Goal: Task Accomplishment & Management: Use online tool/utility

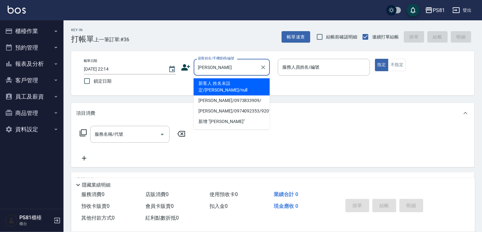
click at [220, 82] on li "新客人 姓名未設定/[PERSON_NAME]/null" at bounding box center [232, 86] width 76 height 17
type input "新客人 姓名未設定/[PERSON_NAME]/null"
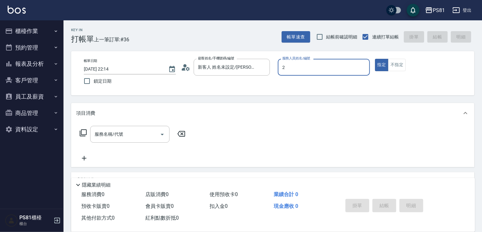
type input "2"
type button "true"
type input "采蓮-2"
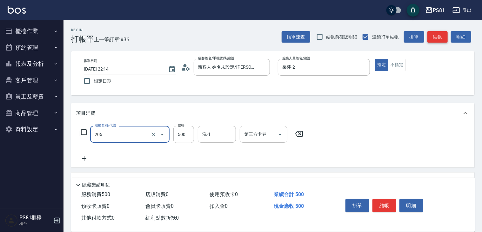
type input "A級單剪400(205)"
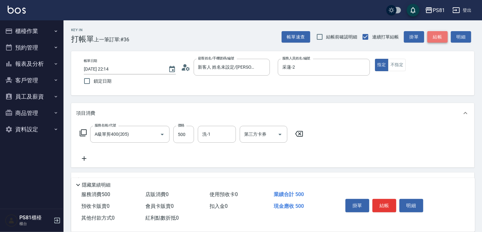
click at [442, 40] on button "結帳" at bounding box center [438, 37] width 20 height 12
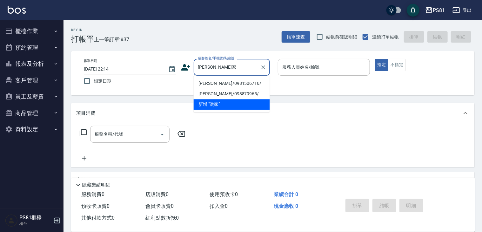
click at [204, 83] on li "[PERSON_NAME]/0981506716/" at bounding box center [232, 83] width 76 height 10
type input "[PERSON_NAME]/0981506716/"
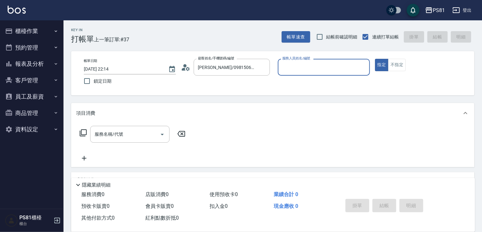
type input "采蓮-2"
click at [375, 59] on button "指定" at bounding box center [382, 65] width 14 height 12
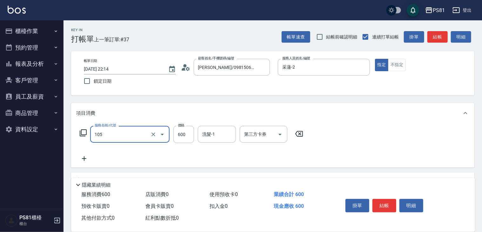
type input "A級洗剪600(105)"
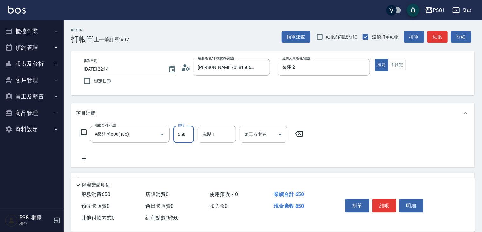
type input "650"
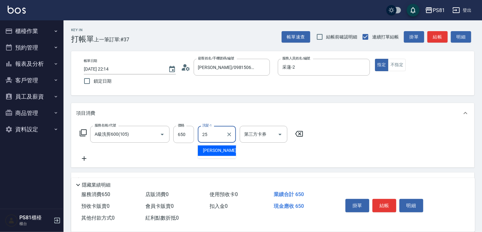
type input "妮可-25"
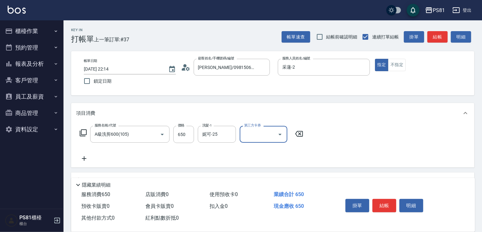
click at [387, 148] on div "服務名稱/代號 A級洗剪600(105) 服務名稱/代號 價格 650 價格 洗髮-1 [PERSON_NAME]-25 洗髮-1 第三方卡券 第三方卡券" at bounding box center [273, 145] width 404 height 44
click at [389, 199] on button "結帳" at bounding box center [385, 205] width 24 height 13
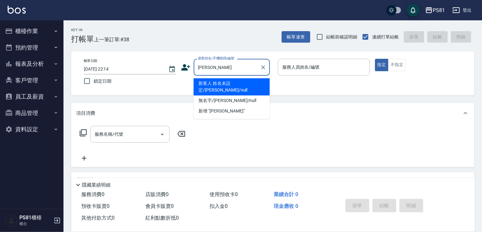
click at [246, 85] on li "新客人 姓名未設定/[PERSON_NAME]/null" at bounding box center [232, 86] width 76 height 17
type input "新客人 姓名未設定/[PERSON_NAME]/null"
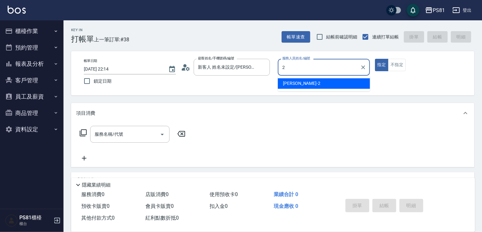
type input "采蓮-2"
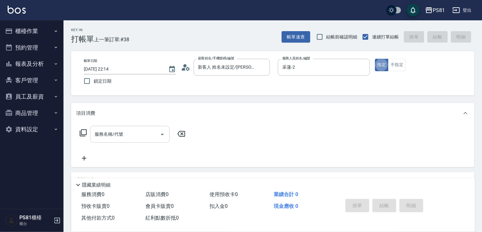
click at [147, 139] on input "服務名稱/代號" at bounding box center [125, 134] width 64 height 11
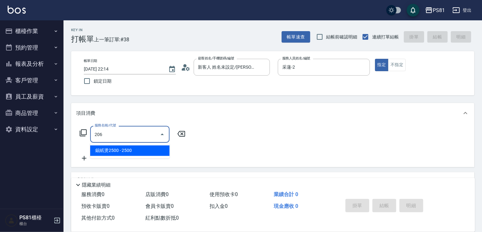
type input "錫紙燙2500(206)"
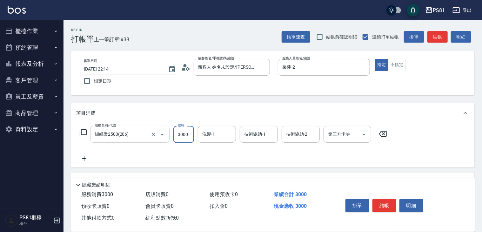
type input "3000"
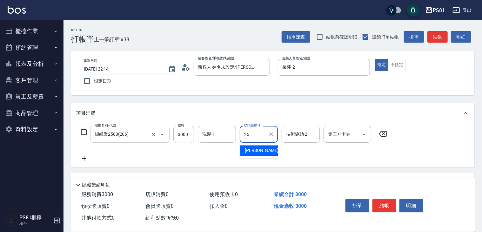
type input "妮可-25"
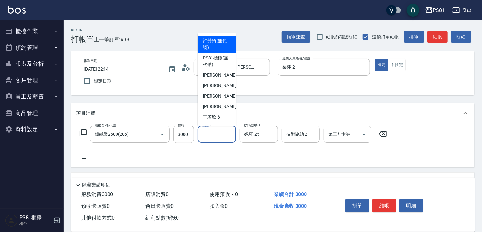
click at [225, 134] on input "洗髮-1" at bounding box center [217, 134] width 32 height 11
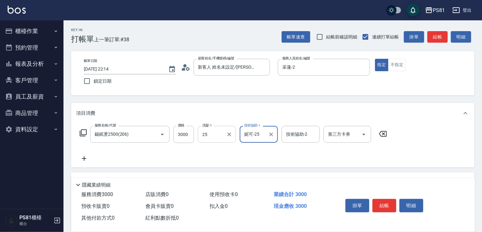
type input "妮可-25"
drag, startPoint x: 287, startPoint y: 153, endPoint x: 301, endPoint y: 156, distance: 14.3
click at [289, 154] on div "服務名稱/代號 錫紙燙2500(206) 服務名稱/代號 價格 3000 價格 洗髮-1 [PERSON_NAME]-25 洗髮-1 技術協助-1 [PERS…" at bounding box center [233, 144] width 315 height 37
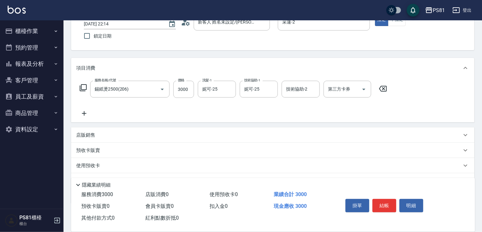
scroll to position [78, 0]
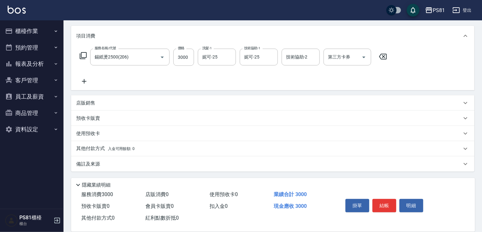
click at [154, 145] on div "其他付款方式 入金可用餘額: 0" at bounding box center [273, 148] width 404 height 15
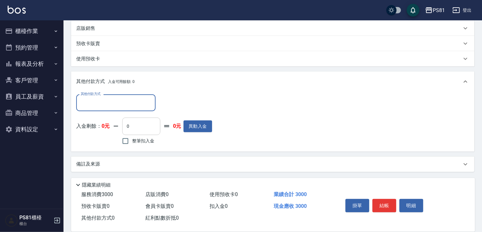
scroll to position [152, 0]
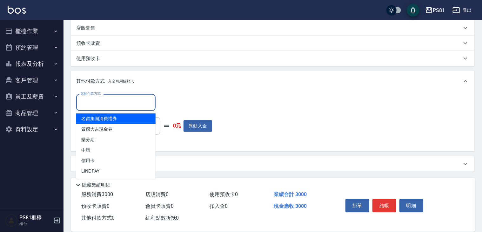
click at [135, 103] on input "其他付款方式" at bounding box center [116, 102] width 74 height 11
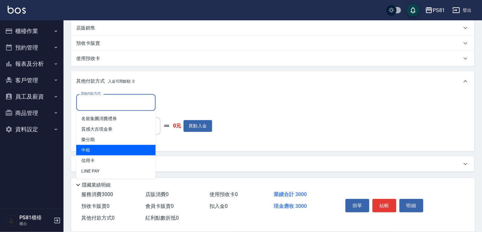
click at [115, 150] on span "中租" at bounding box center [115, 150] width 79 height 10
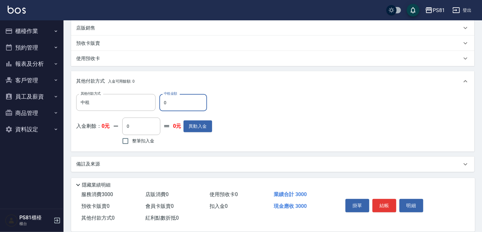
type input "中租"
click at [151, 100] on icon "Clear" at bounding box center [149, 102] width 6 height 6
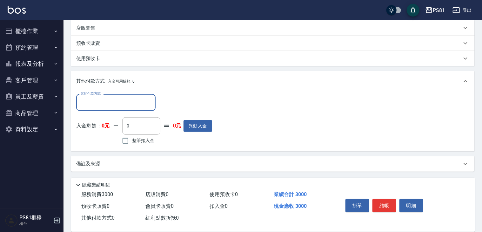
click at [137, 100] on input "其他付款方式" at bounding box center [116, 102] width 74 height 11
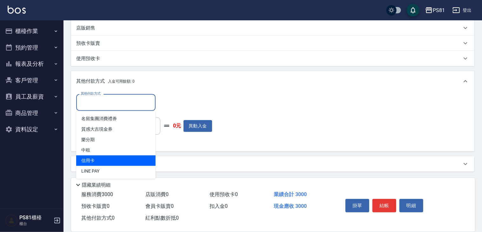
click at [109, 157] on span "信用卡" at bounding box center [115, 160] width 79 height 10
type input "信用卡"
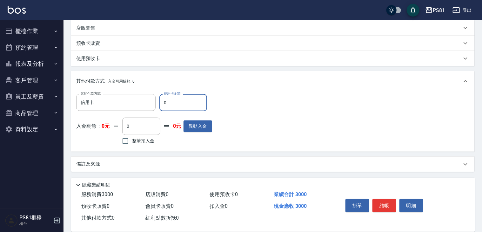
click at [176, 105] on input "0" at bounding box center [184, 102] width 48 height 17
type input "3000"
drag, startPoint x: 260, startPoint y: 122, endPoint x: 358, endPoint y: 153, distance: 102.8
click at [260, 122] on div "其他付款方式 信用卡 其他付款方式 信用卡金額 3000 信用卡金額 入金剩餘： 0元 0 ​ 整筆扣入金 0元 異動入金" at bounding box center [272, 120] width 393 height 52
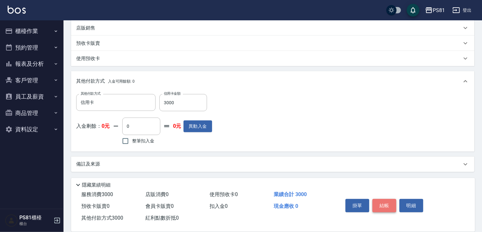
click at [385, 207] on button "結帳" at bounding box center [385, 205] width 24 height 13
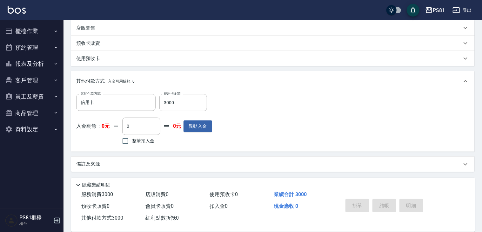
type input "[DATE] 22:15"
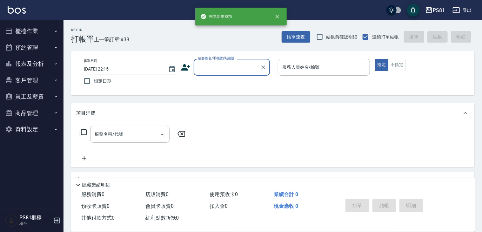
scroll to position [0, 0]
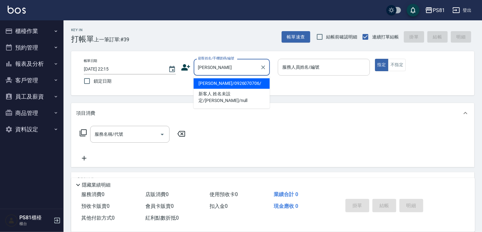
type input "[PERSON_NAME]/0926070706/"
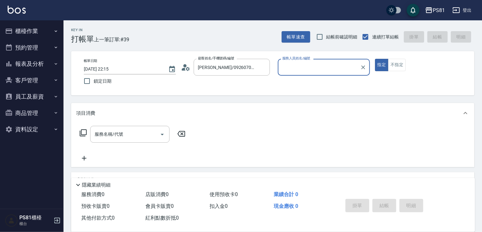
type input "采蓮-2"
click at [151, 135] on input "服務名稱/代號" at bounding box center [125, 134] width 64 height 11
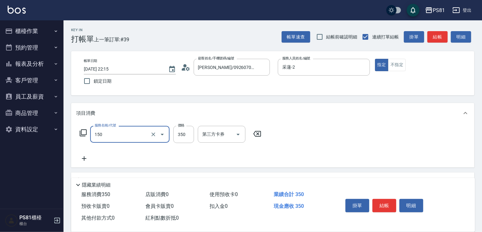
type input "精油按摩(150)"
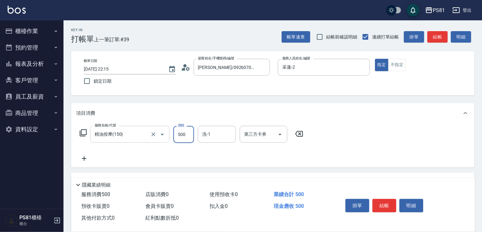
type input "500"
click at [364, 65] on icon "Clear" at bounding box center [363, 67] width 6 height 6
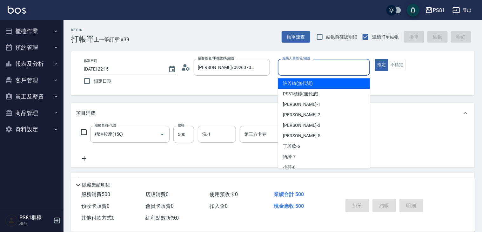
click at [353, 66] on input "服務人員姓名/編號" at bounding box center [324, 67] width 86 height 11
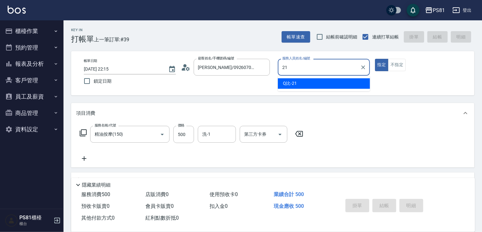
type input "Q比-21"
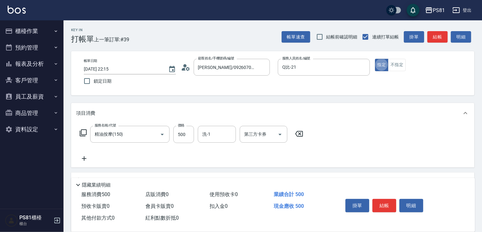
click at [372, 153] on div "服務名稱/代號 精油按摩(150) 服務名稱/代號 價格 500 價格 洗-1 洗-1 第三方卡券 第三方卡券" at bounding box center [273, 145] width 404 height 44
click at [392, 205] on button "結帳" at bounding box center [385, 205] width 24 height 13
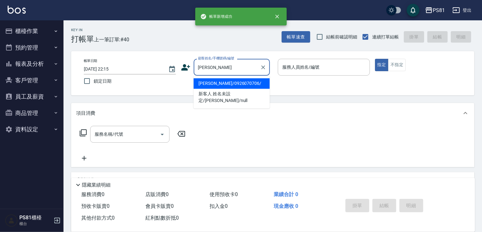
type input "[PERSON_NAME]/0926070706/"
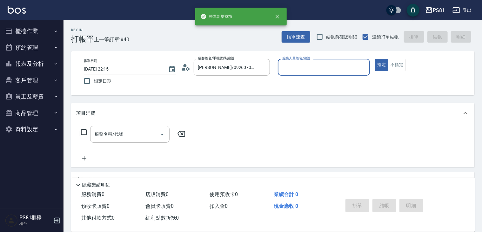
type input "采蓮-2"
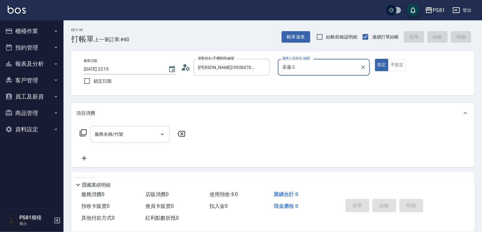
click at [126, 135] on input "服務名稱/代號" at bounding box center [125, 134] width 64 height 11
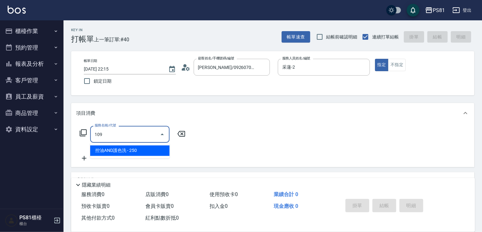
type input "控油AND護色洗(109)"
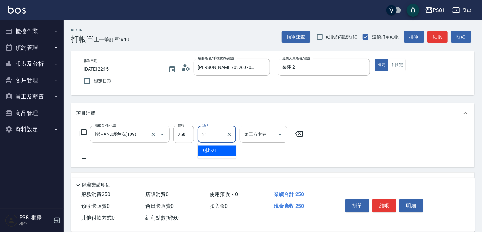
type input "Q比-21"
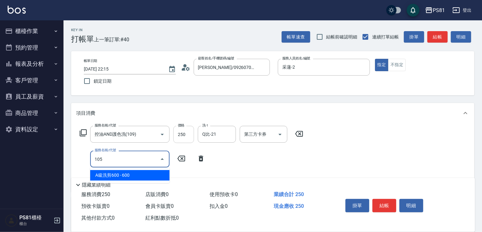
type input "A級洗剪600(105)"
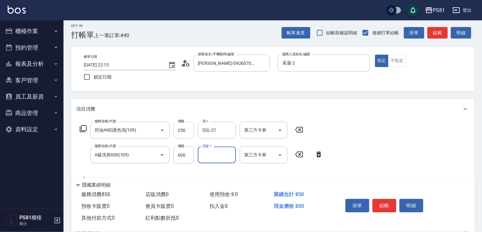
scroll to position [64, 0]
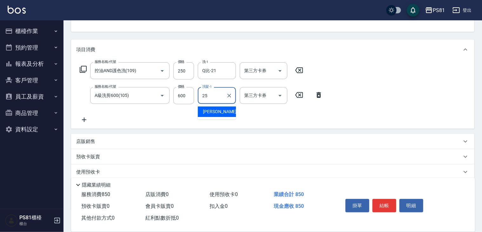
type input "妮可-25"
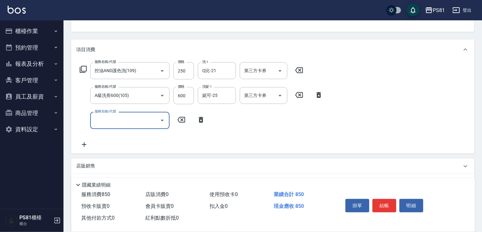
click at [267, 120] on div "服務名稱/代號 控油AND護色洗(109) 服務名稱/代號 價格 250 價格 洗-1 Q比-21 洗-1 第三方卡券 第三方卡券 服務名稱/代號 A級洗剪6…" at bounding box center [201, 105] width 251 height 86
click at [202, 123] on icon at bounding box center [201, 120] width 16 height 8
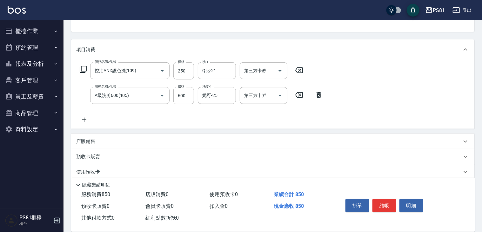
scroll to position [95, 0]
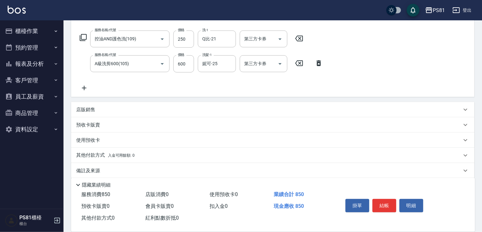
click at [112, 112] on div "店販銷售" at bounding box center [269, 109] width 386 height 7
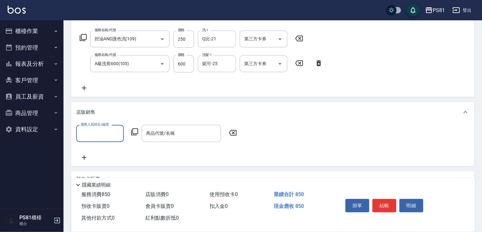
scroll to position [0, 0]
click at [106, 129] on input "服務人員姓名/編號" at bounding box center [100, 133] width 42 height 11
type input "采蓮-2"
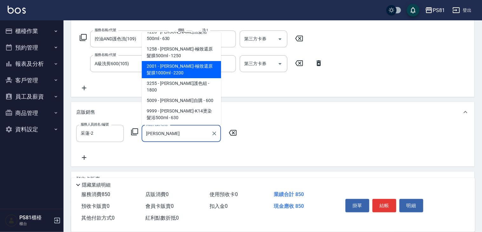
scroll to position [191, 0]
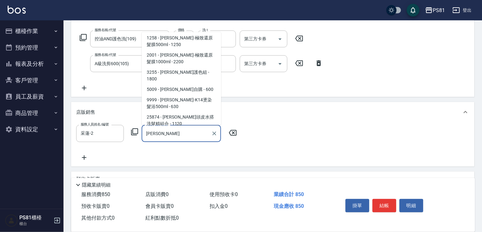
click at [201, 163] on span "112000 - [PERSON_NAME]涼感淨化買一送一 - 2000" at bounding box center [181, 171] width 79 height 17
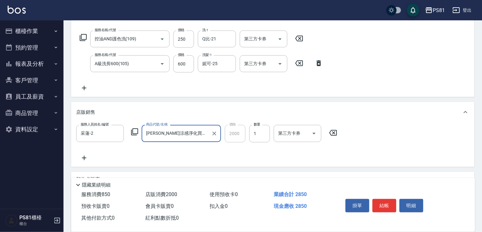
type input "[PERSON_NAME]涼感淨化買一送一"
click at [263, 151] on div "服務人員姓名/編號 [PERSON_NAME]-2 服務人員姓名/編號 商品代號/名稱 [PERSON_NAME]涼感淨化買一送一 商品代號/名稱 價格 20…" at bounding box center [272, 143] width 393 height 37
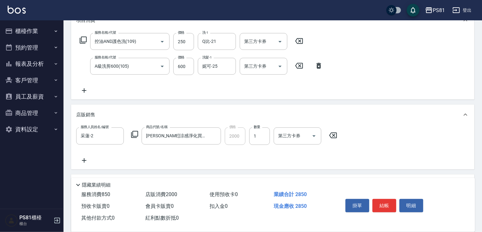
scroll to position [0, 0]
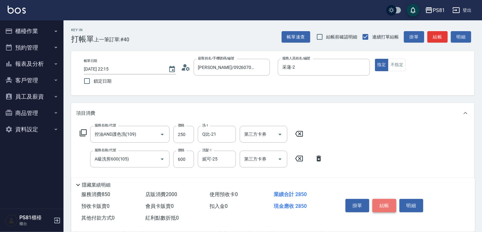
click at [389, 206] on button "結帳" at bounding box center [385, 205] width 24 height 13
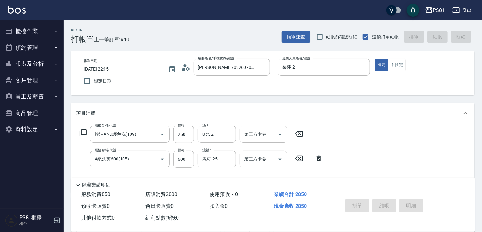
type input "[DATE] 22:16"
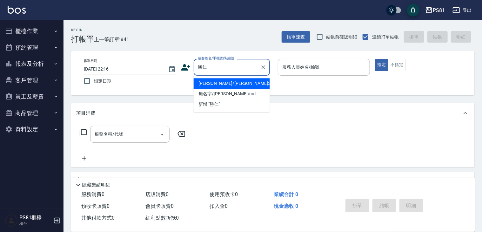
click at [217, 80] on li "[PERSON_NAME]/[PERSON_NAME]3075/3075" at bounding box center [232, 83] width 76 height 10
type input "[PERSON_NAME]/[PERSON_NAME]3075/3075"
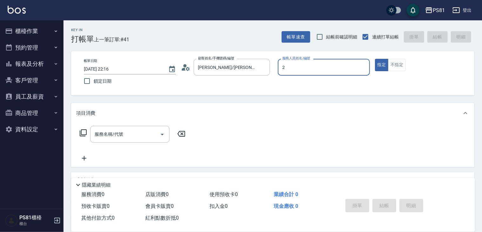
type input "采蓮-2"
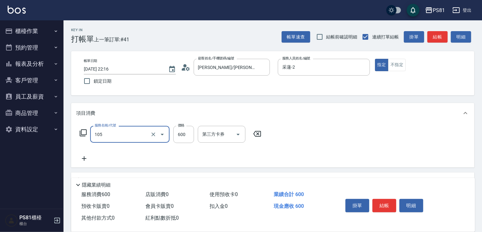
type input "A級洗剪600(105)"
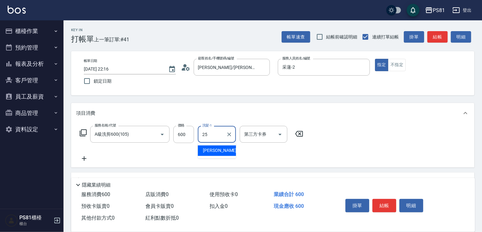
type input "妮可-25"
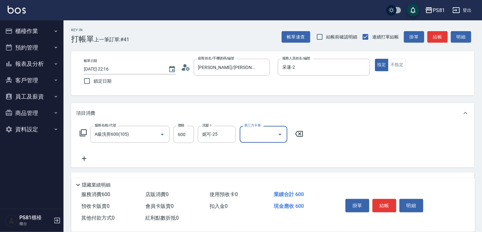
drag, startPoint x: 375, startPoint y: 138, endPoint x: 379, endPoint y: 143, distance: 6.6
click at [376, 140] on div "服務名稱/代號 A級洗剪600(105) 服務名稱/代號 價格 600 價格 洗髮-1 [PERSON_NAME]-25 洗髮-1 第三方卡券 第三方卡券" at bounding box center [273, 145] width 404 height 44
click at [386, 203] on button "結帳" at bounding box center [385, 205] width 24 height 13
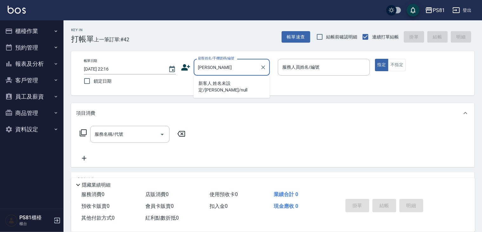
click at [223, 87] on li "新客人 姓名未設定/[PERSON_NAME]/null" at bounding box center [232, 86] width 76 height 17
type input "新客人 姓名未設定/[PERSON_NAME]/null"
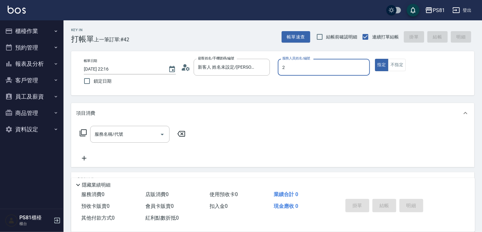
type input "采蓮-2"
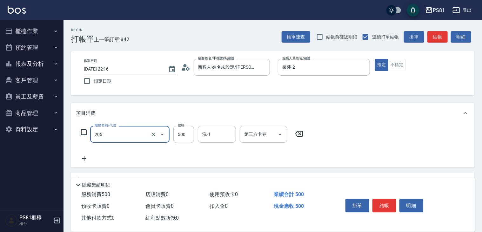
type input "A級單剪400(205)"
drag, startPoint x: 365, startPoint y: 162, endPoint x: 395, endPoint y: 202, distance: 50.6
click at [365, 162] on div "服務名稱/代號 A級單剪400(205) 服務名稱/代號 價格 500 價格 洗-1 洗-1 第三方卡券 第三方卡券" at bounding box center [273, 145] width 404 height 44
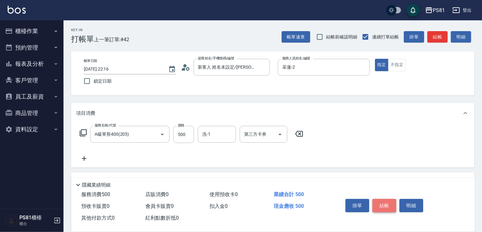
click at [392, 203] on button "結帳" at bounding box center [385, 205] width 24 height 13
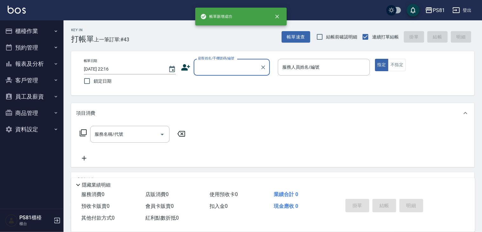
click at [32, 36] on button "櫃檯作業" at bounding box center [32, 31] width 58 height 17
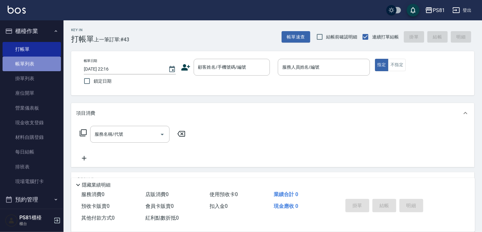
click at [34, 65] on link "帳單列表" at bounding box center [32, 64] width 58 height 15
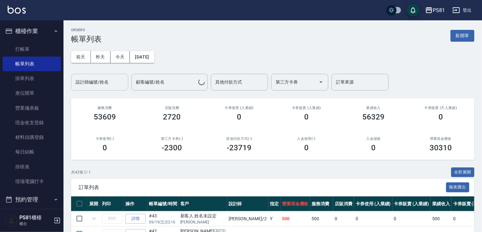
click at [102, 86] on input "設計師編號/姓名" at bounding box center [99, 82] width 51 height 11
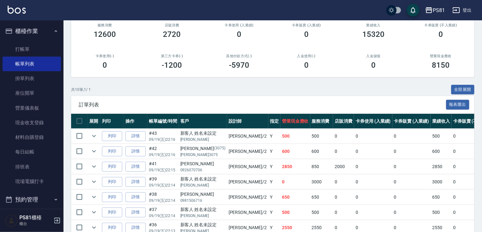
scroll to position [127, 0]
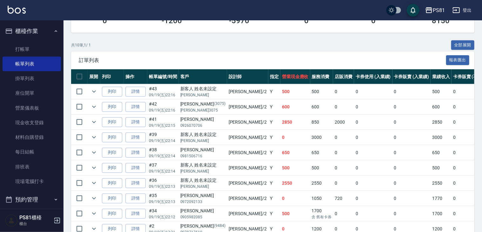
type input "采蓮-2"
click at [269, 130] on td "Y" at bounding box center [275, 137] width 12 height 15
click at [281, 87] on td "500" at bounding box center [296, 91] width 30 height 15
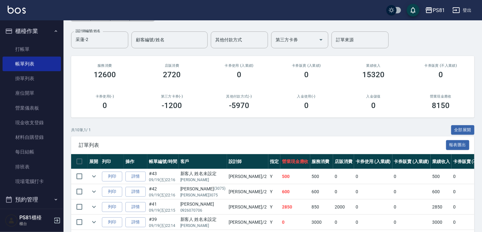
scroll to position [0, 0]
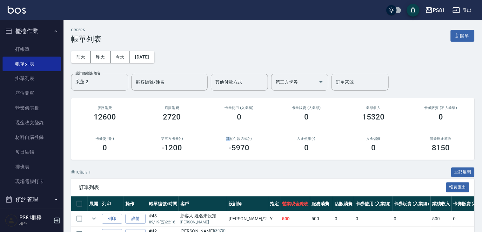
click at [228, 132] on div "其他付款方式(-) -5970" at bounding box center [239, 144] width 67 height 31
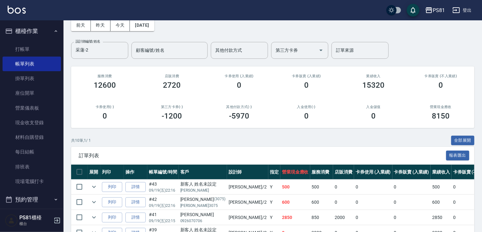
click at [228, 132] on div "ORDERS 帳單列表 新開單 [DATE] [DATE] [DATE] [DATE] 設計師編號/姓名 [PERSON_NAME]-2 設計師編號/姓名 顧…" at bounding box center [273, 173] width 419 height 368
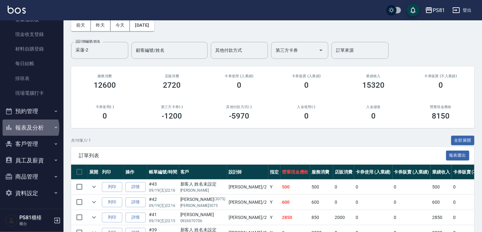
click at [29, 128] on button "報表及分析" at bounding box center [32, 127] width 58 height 17
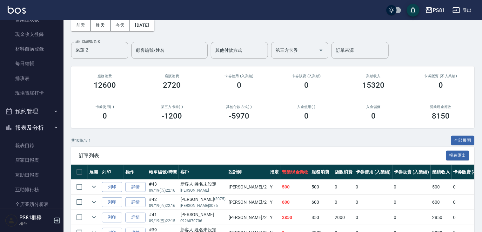
scroll to position [184, 0]
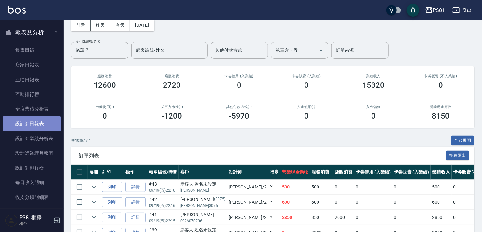
click at [39, 121] on link "設計師日報表" at bounding box center [32, 123] width 58 height 15
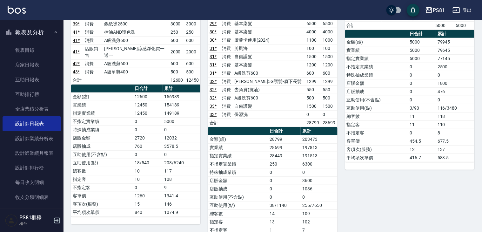
scroll to position [222, 0]
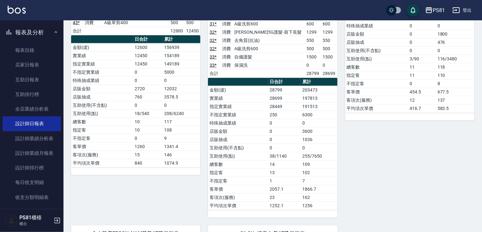
click at [265, 119] on td "特殊抽成業績" at bounding box center [238, 123] width 60 height 8
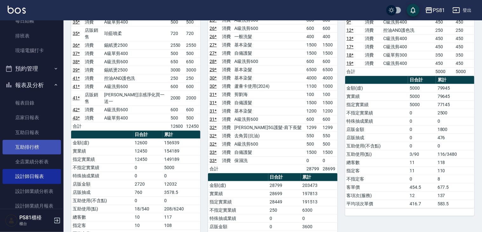
scroll to position [191, 0]
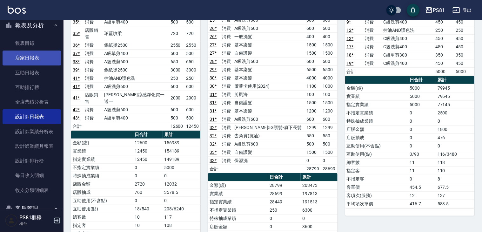
click at [32, 62] on link "店家日報表" at bounding box center [32, 58] width 58 height 15
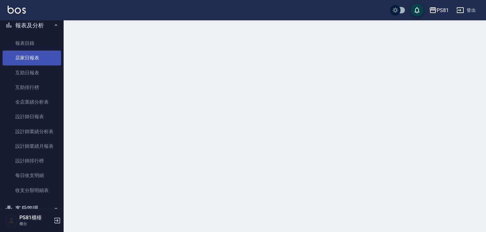
click at [32, 62] on link "店家日報表" at bounding box center [32, 58] width 58 height 15
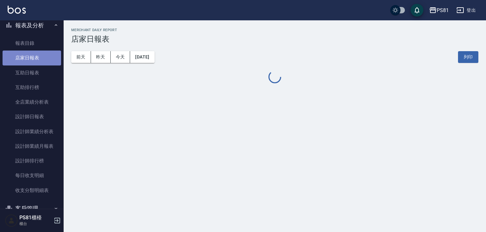
click at [32, 62] on link "店家日報表" at bounding box center [32, 58] width 58 height 15
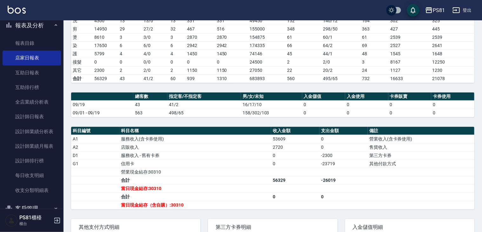
scroll to position [169, 0]
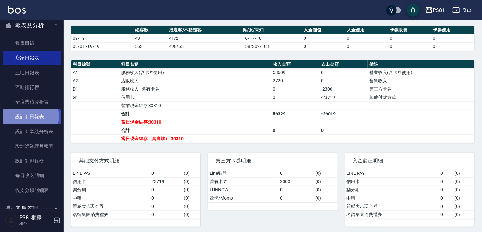
click at [28, 116] on link "設計師日報表" at bounding box center [32, 116] width 58 height 15
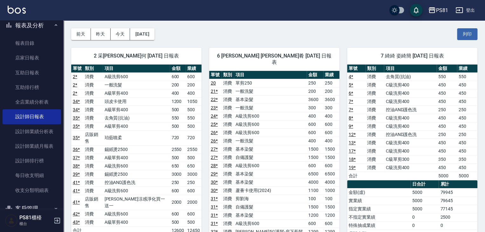
scroll to position [197, 0]
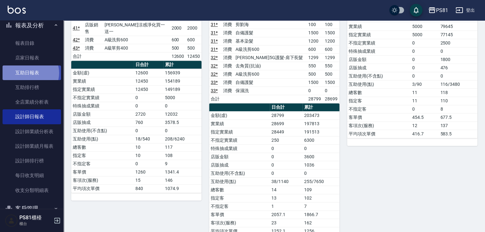
click at [30, 73] on link "互助日報表" at bounding box center [32, 72] width 58 height 15
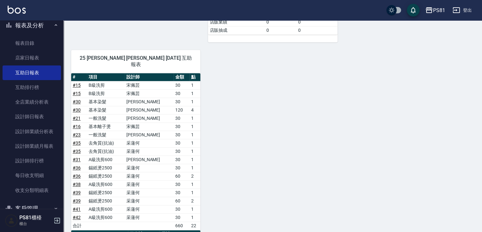
scroll to position [337, 0]
